Goal: Task Accomplishment & Management: Use online tool/utility

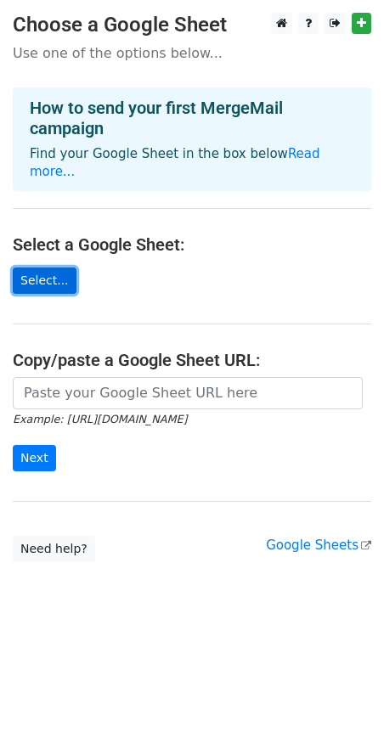
click at [59, 284] on link "Select..." at bounding box center [45, 281] width 64 height 26
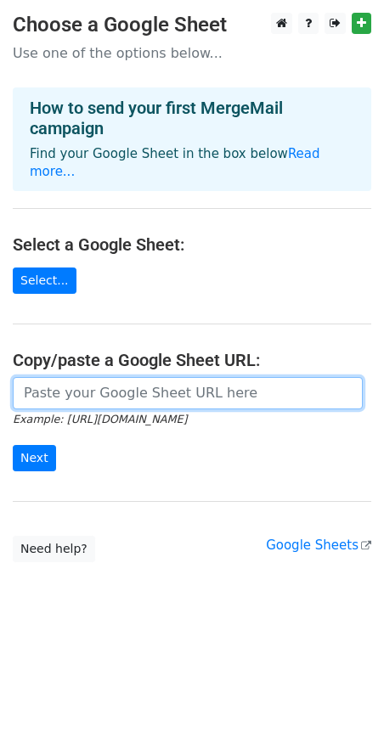
click at [118, 403] on input "url" at bounding box center [188, 393] width 350 height 32
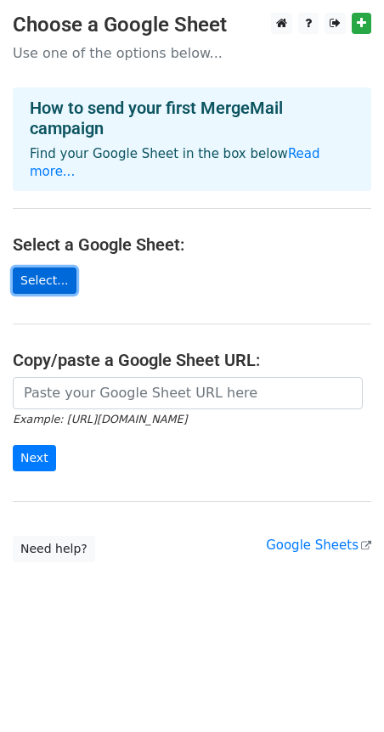
click at [44, 279] on link "Select..." at bounding box center [45, 281] width 64 height 26
click at [60, 284] on link "Select..." at bounding box center [45, 281] width 64 height 26
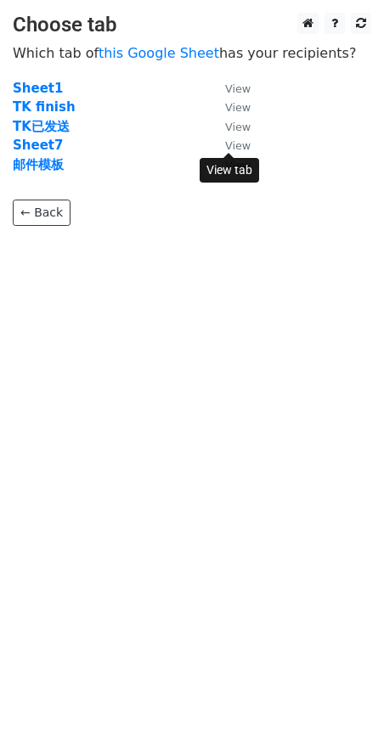
click at [244, 144] on small "View" at bounding box center [237, 145] width 25 height 13
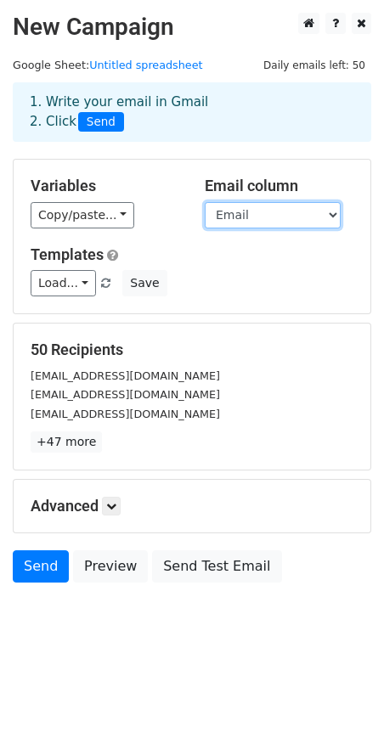
click at [300, 224] on select "FirstName Email" at bounding box center [273, 215] width 136 height 26
click at [205, 202] on select "FirstName Email" at bounding box center [273, 215] width 136 height 26
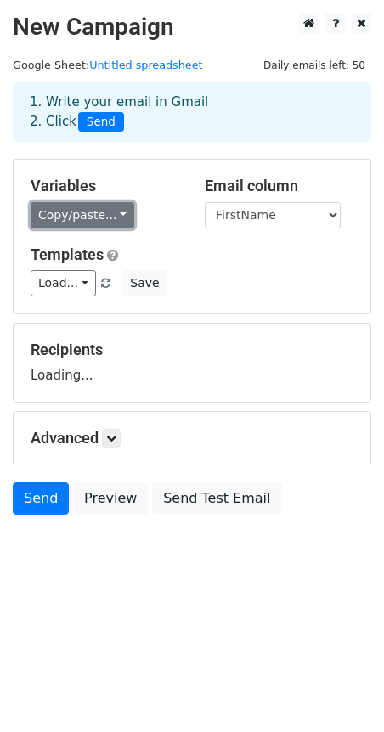
click at [126, 216] on link "Copy/paste..." at bounding box center [83, 215] width 104 height 26
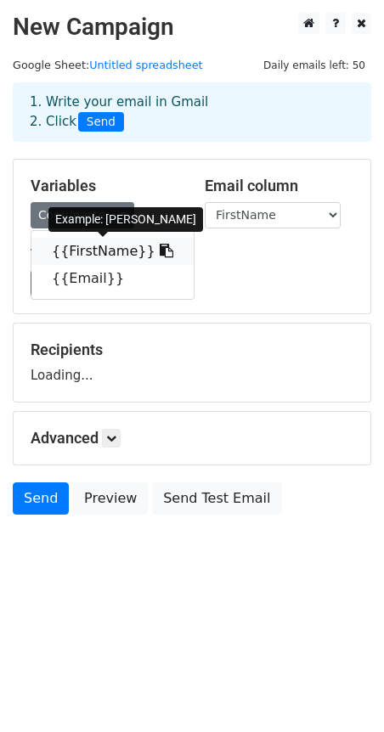
click at [160, 249] on icon at bounding box center [167, 251] width 14 height 14
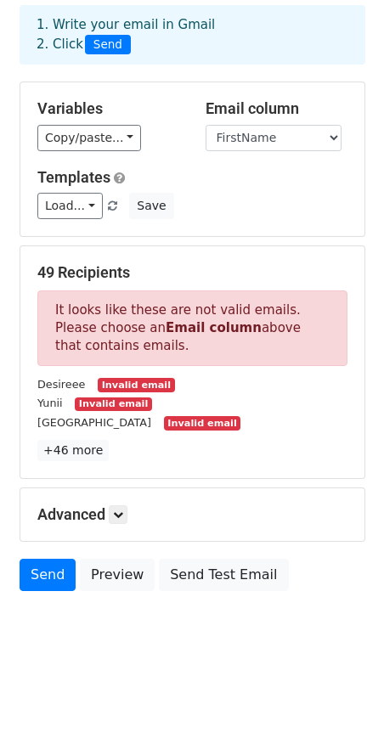
scroll to position [81, 0]
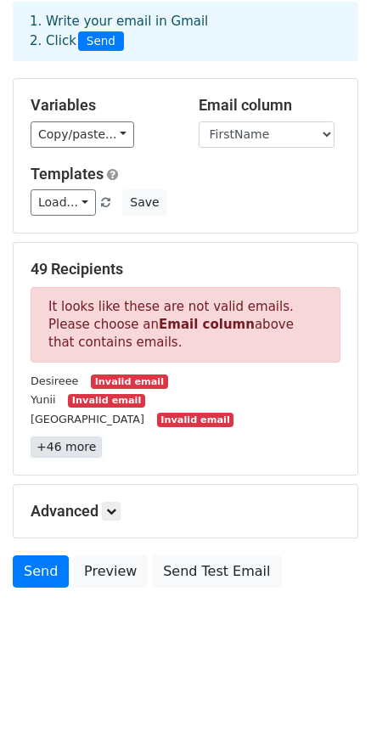
click at [79, 452] on link "+46 more" at bounding box center [66, 447] width 71 height 21
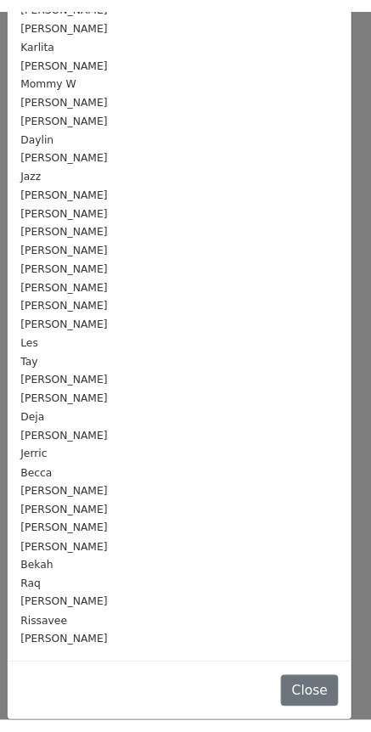
scroll to position [358, 0]
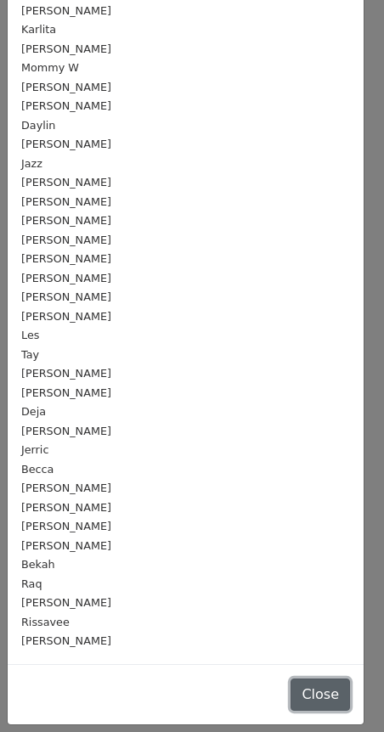
click at [292, 691] on button "Close" at bounding box center [320, 695] width 59 height 32
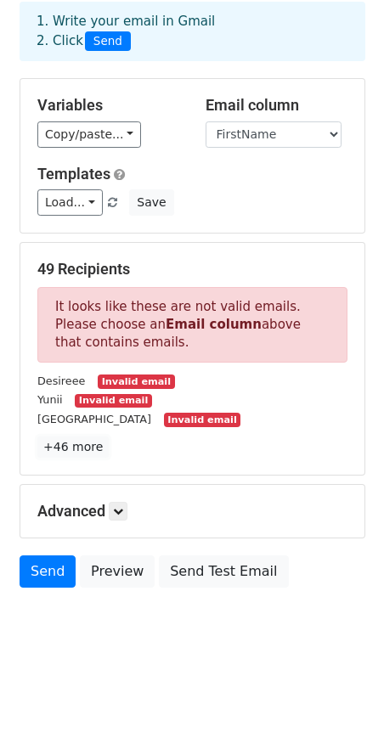
scroll to position [0, 0]
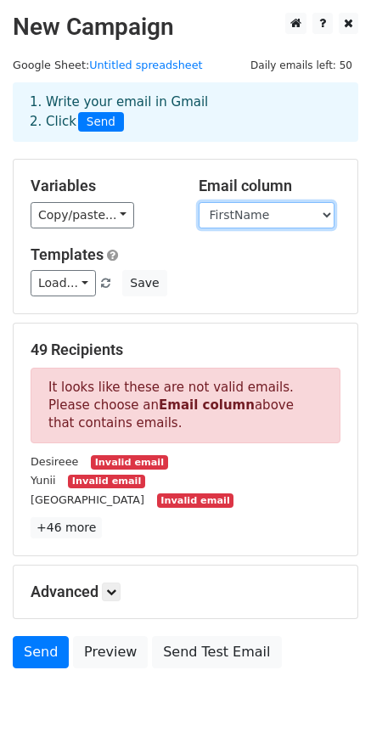
click at [247, 214] on select "FirstName Email" at bounding box center [267, 215] width 136 height 26
select select "Email"
click at [199, 202] on select "FirstName Email" at bounding box center [267, 215] width 136 height 26
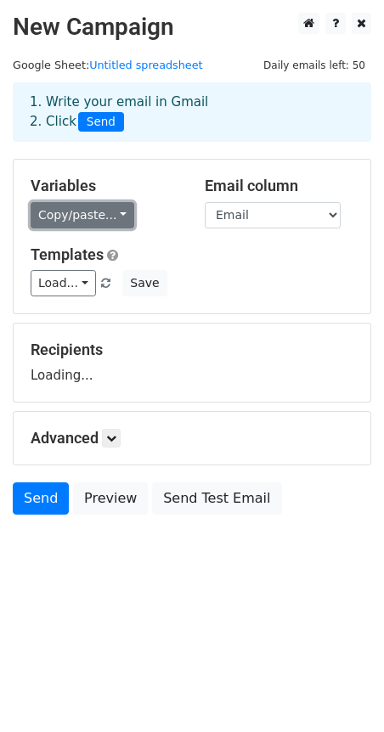
click at [76, 219] on link "Copy/paste..." at bounding box center [83, 215] width 104 height 26
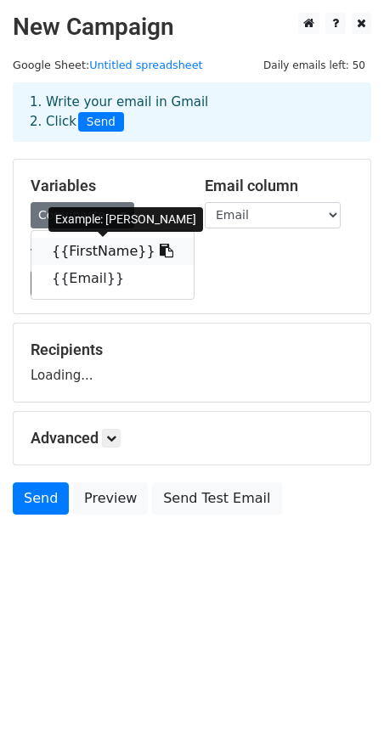
click at [85, 249] on link "{{FirstName}}" at bounding box center [112, 251] width 162 height 27
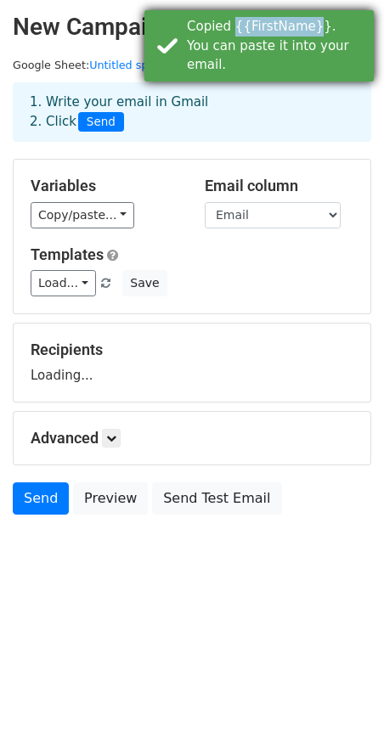
drag, startPoint x: 236, startPoint y: 26, endPoint x: 310, endPoint y: 25, distance: 73.9
click at [310, 25] on div "Copied {{FirstName}}. You can paste it into your email." at bounding box center [277, 46] width 180 height 58
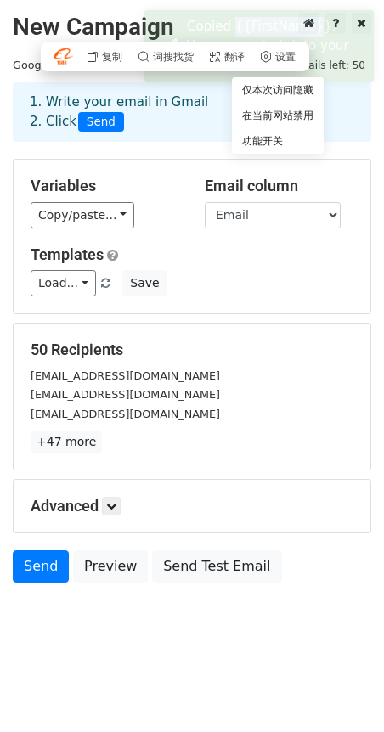
copy div "{{FirstName}"
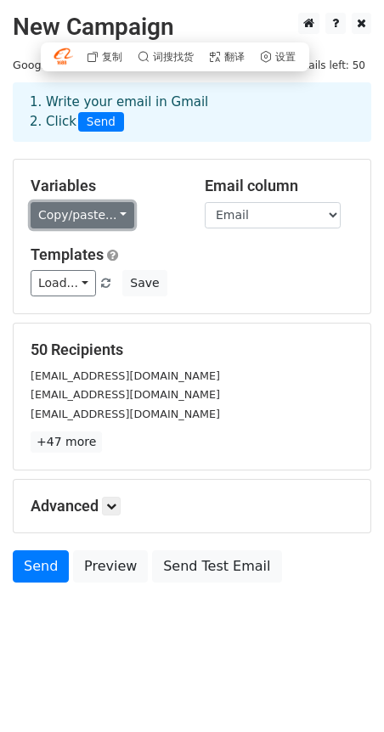
click at [117, 215] on link "Copy/paste..." at bounding box center [83, 215] width 104 height 26
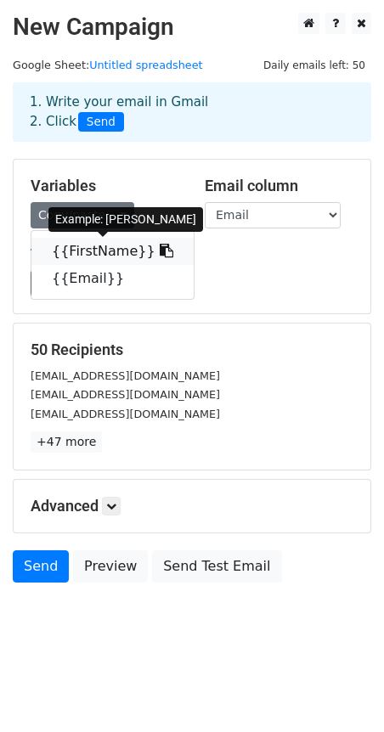
click at [109, 251] on link "{{FirstName}}" at bounding box center [112, 251] width 162 height 27
copy div "{{FirstName}"
